Goal: Task Accomplishment & Management: Use online tool/utility

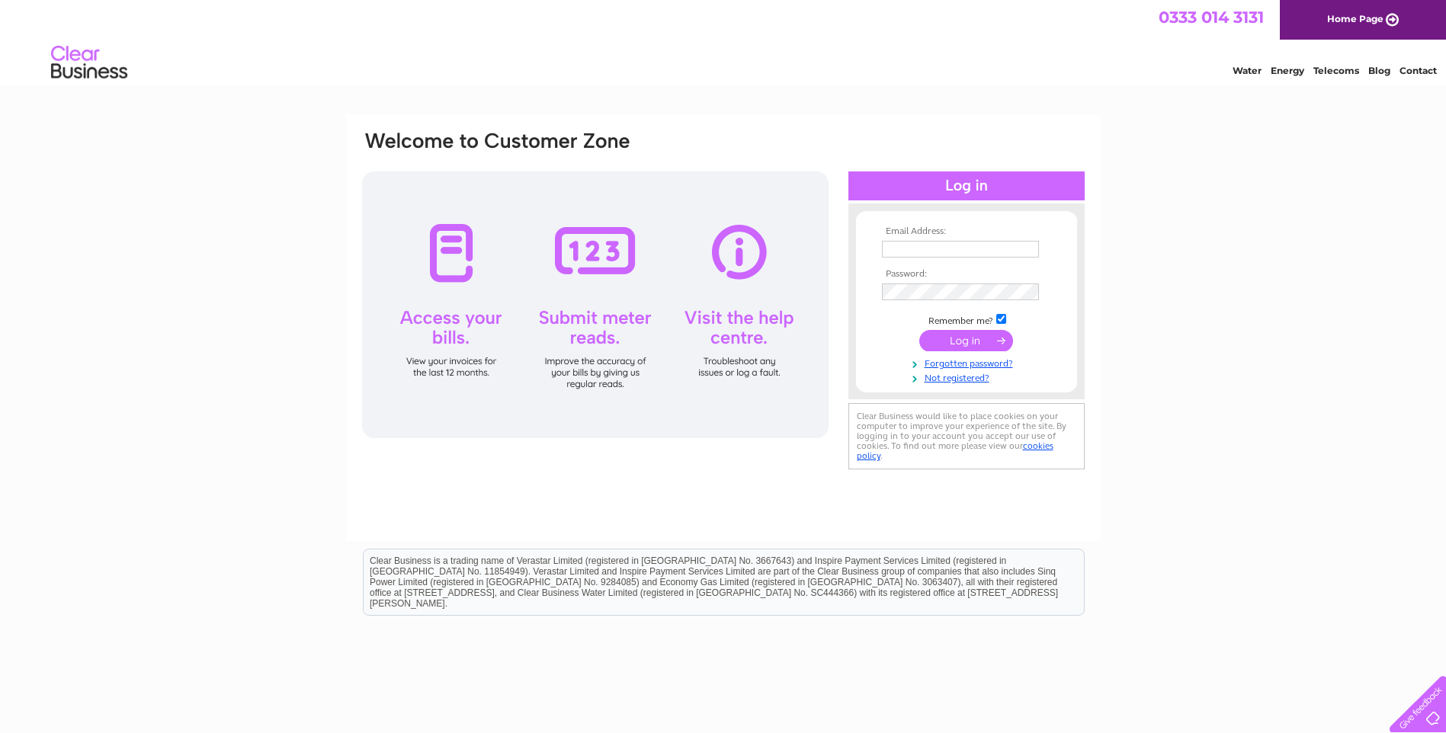
click at [958, 247] on input "text" at bounding box center [960, 249] width 157 height 17
type input "sales@fitrite.co.uk"
click at [919, 332] on input "submit" at bounding box center [966, 342] width 94 height 21
click at [970, 344] on input "submit" at bounding box center [966, 342] width 94 height 21
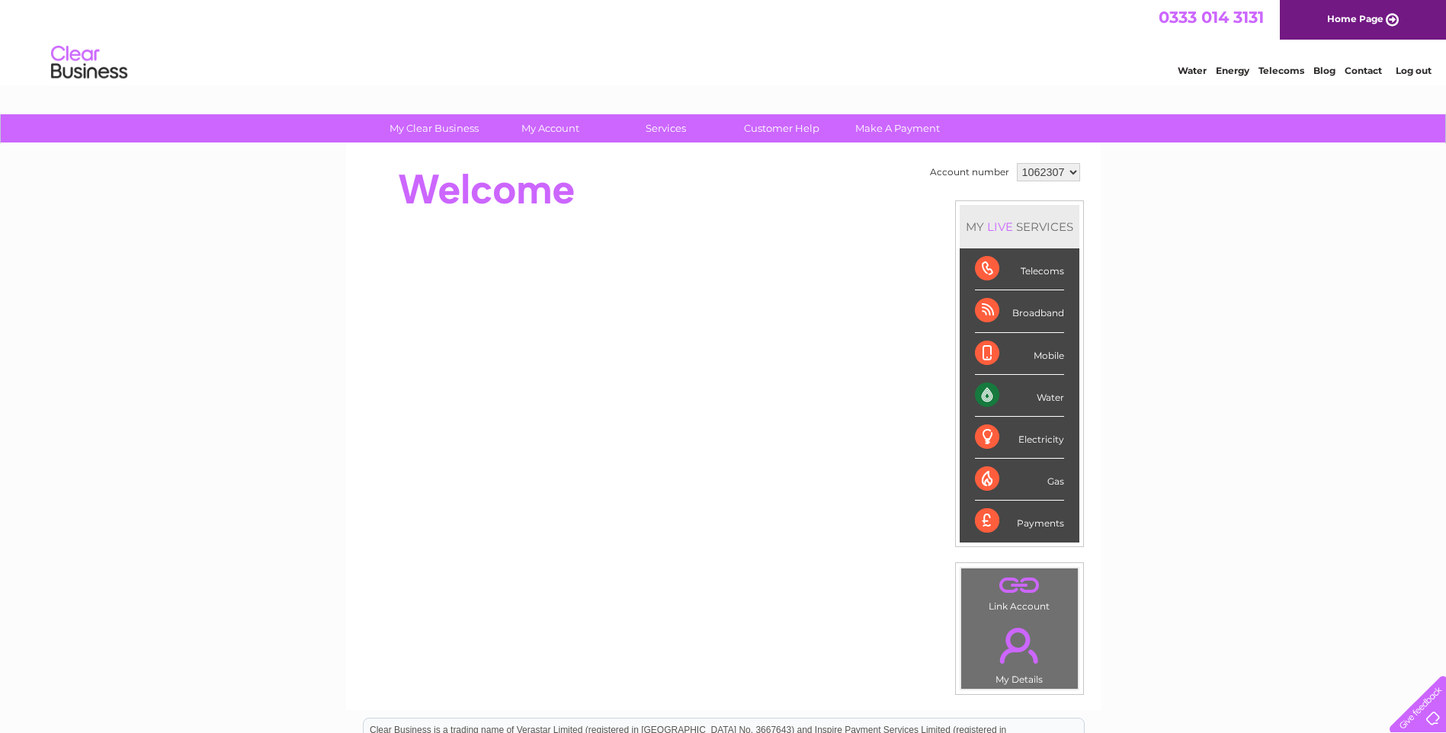
click at [978, 393] on div "Water" at bounding box center [1019, 396] width 89 height 42
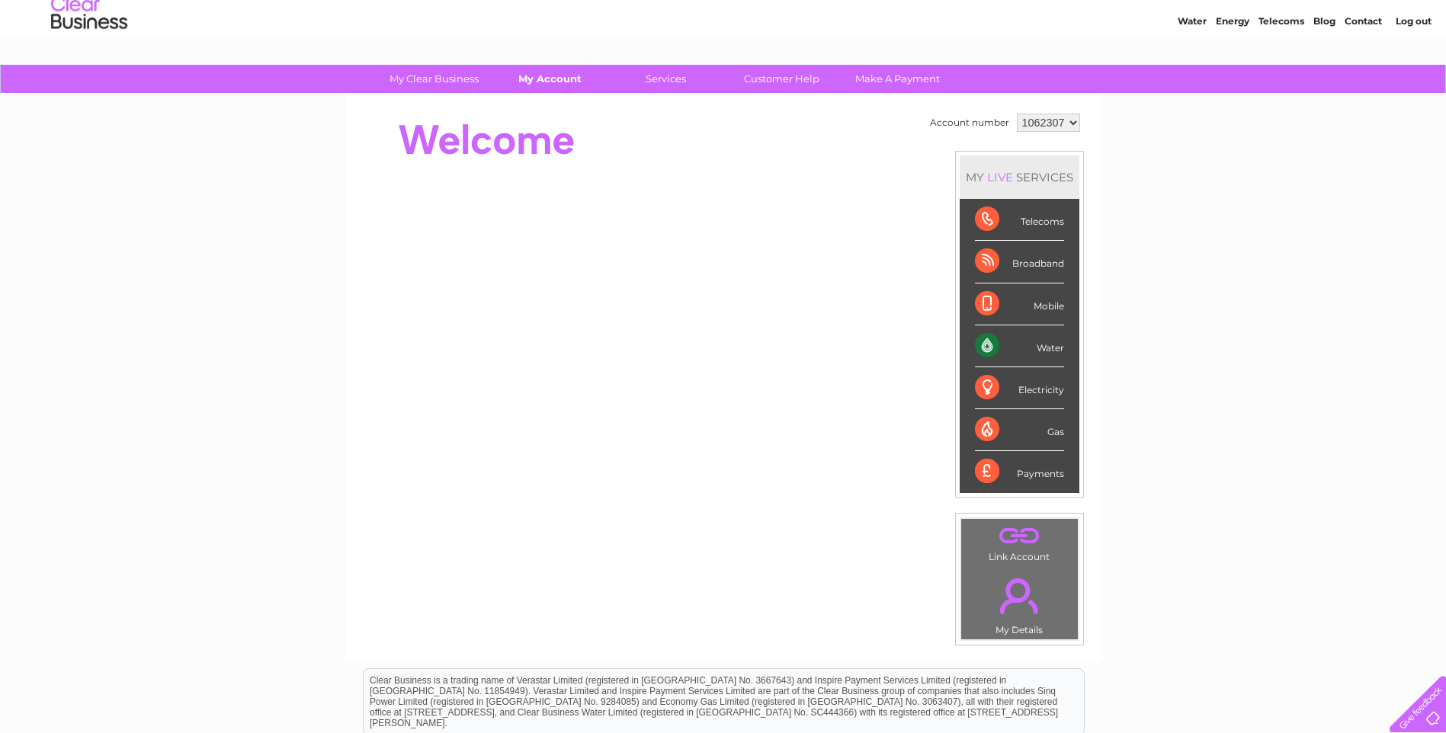
scroll to position [76, 0]
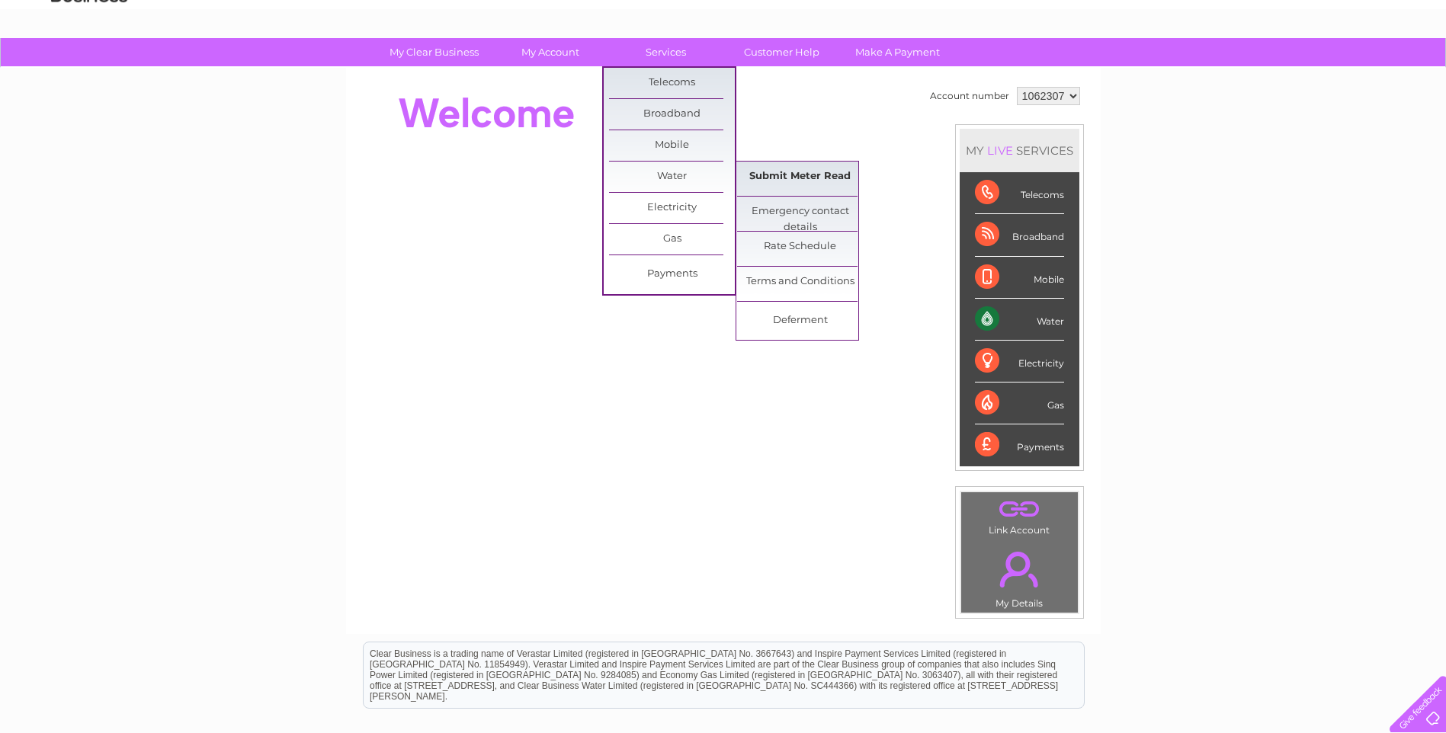
click at [801, 176] on link "Submit Meter Read" at bounding box center [800, 177] width 126 height 30
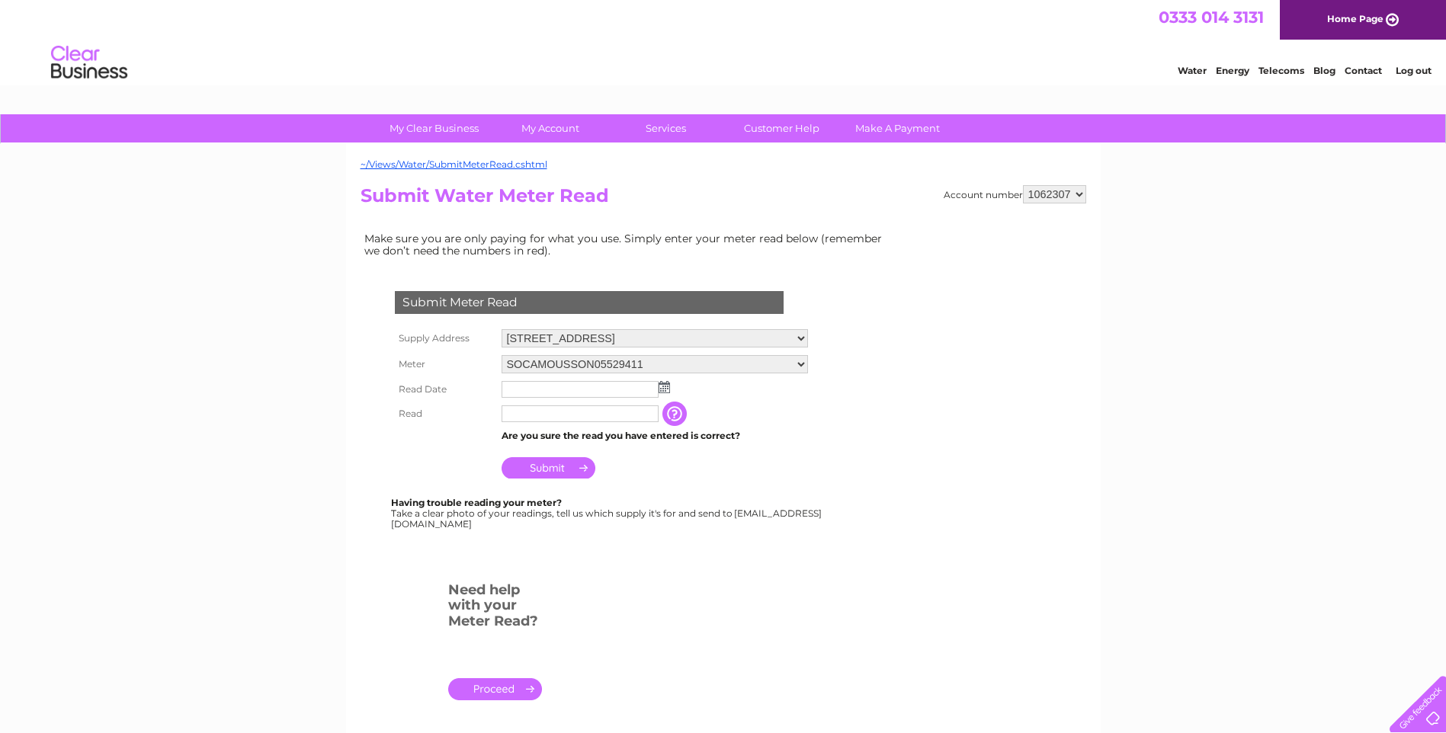
click at [667, 384] on img at bounding box center [664, 387] width 11 height 12
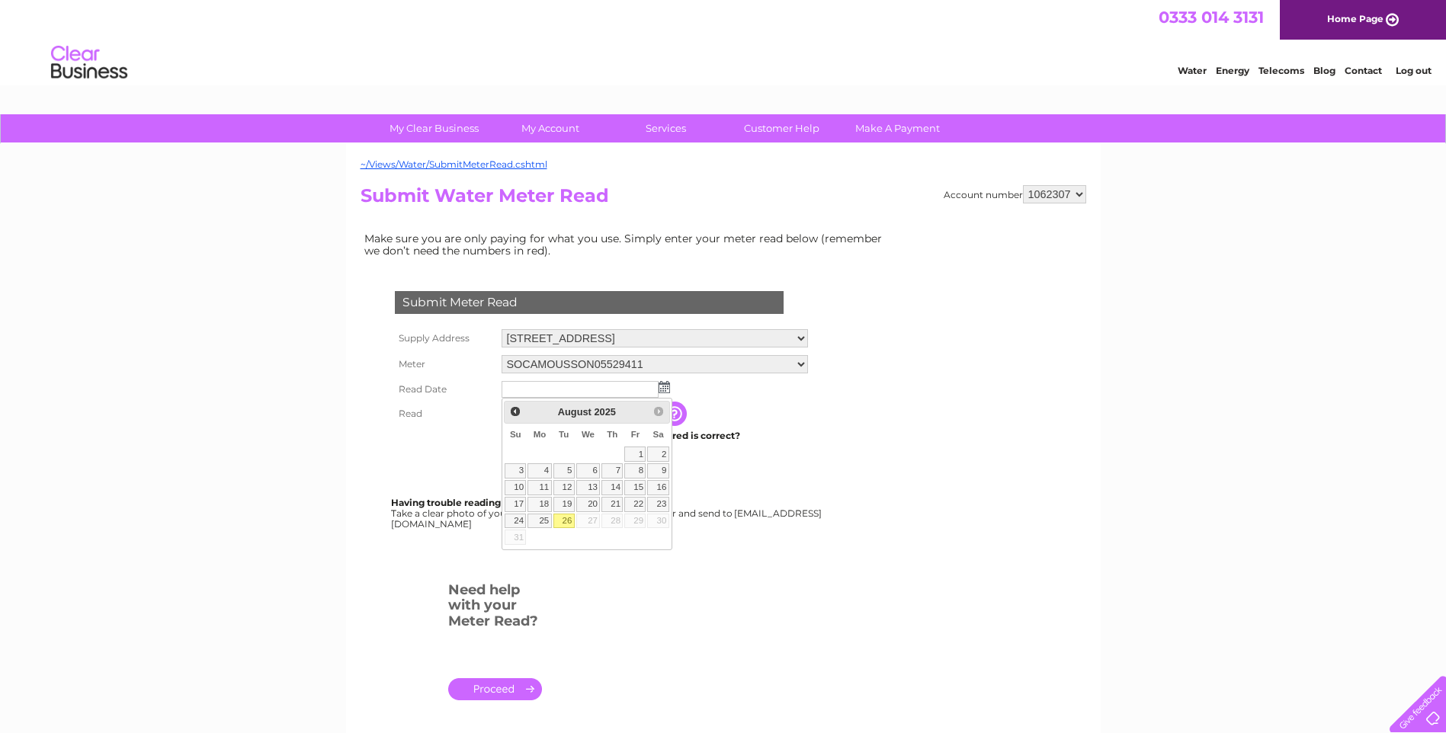
click at [564, 522] on link "26" at bounding box center [563, 521] width 21 height 15
type input "[DATE]"
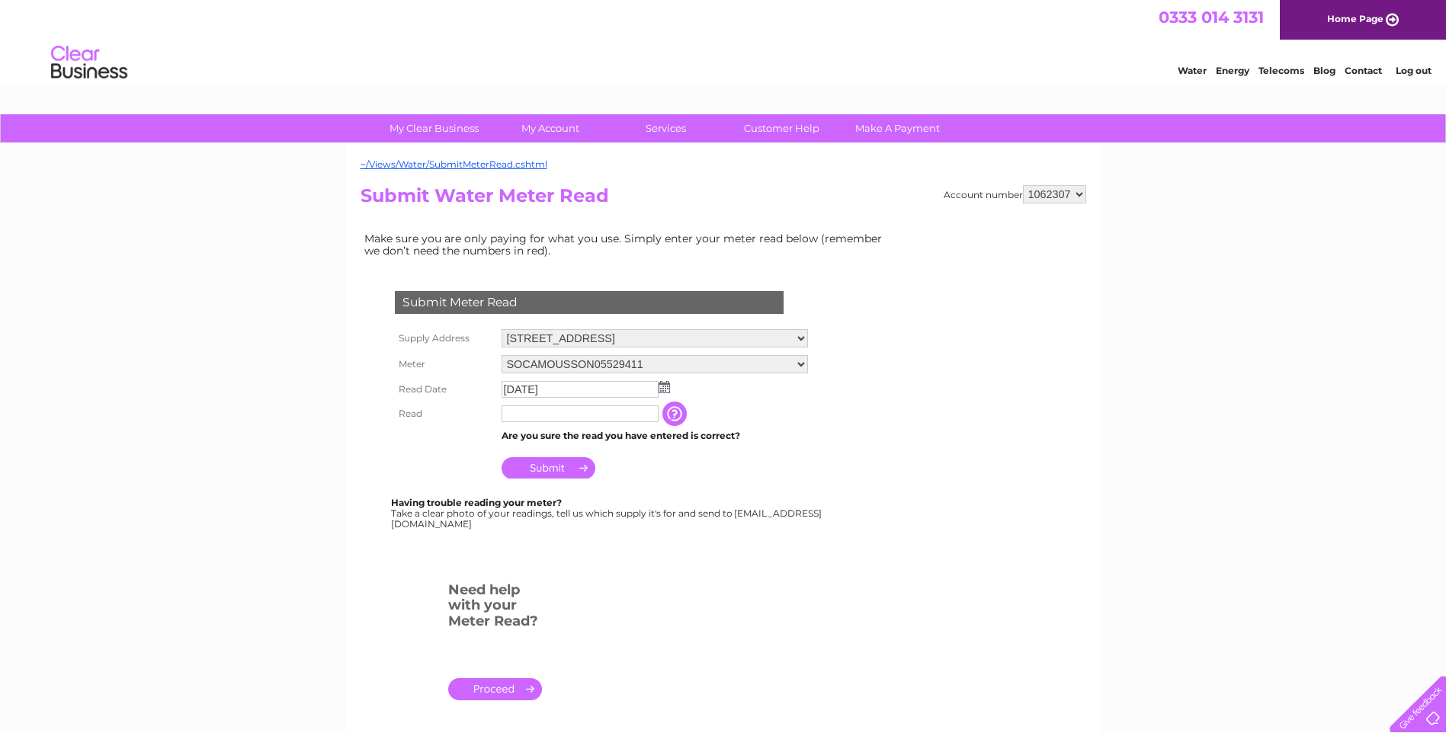
click at [511, 417] on input "text" at bounding box center [580, 413] width 157 height 17
type input "0314"
click at [582, 476] on input "Submit" at bounding box center [549, 467] width 94 height 21
click at [575, 466] on input "Submit" at bounding box center [549, 467] width 94 height 21
